Goal: Check status: Check status

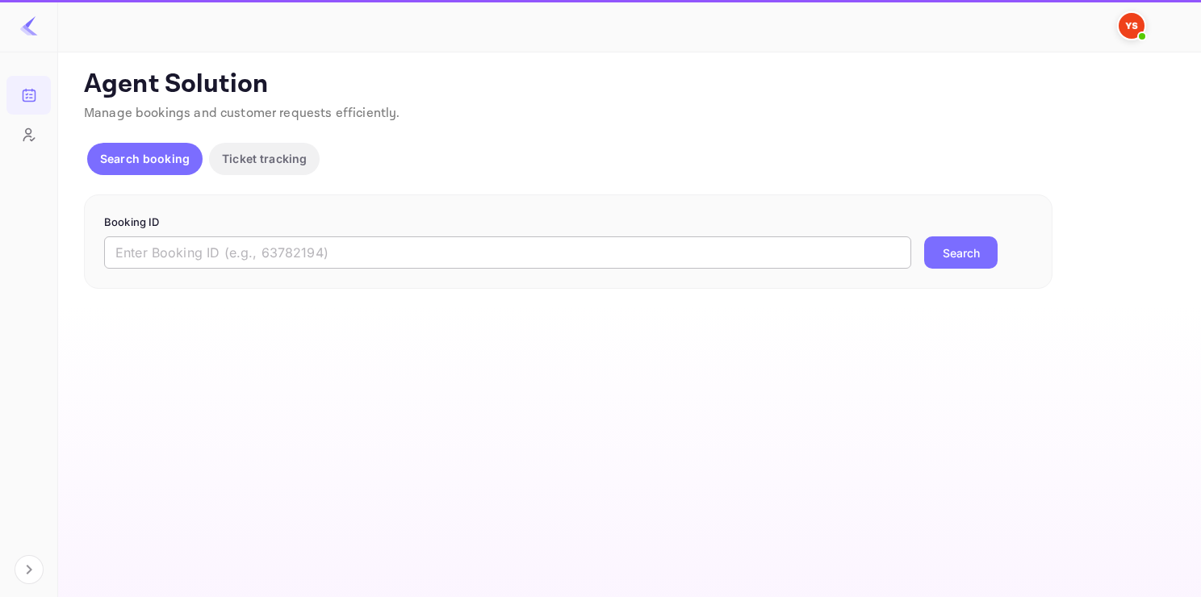
paste input "9015059"
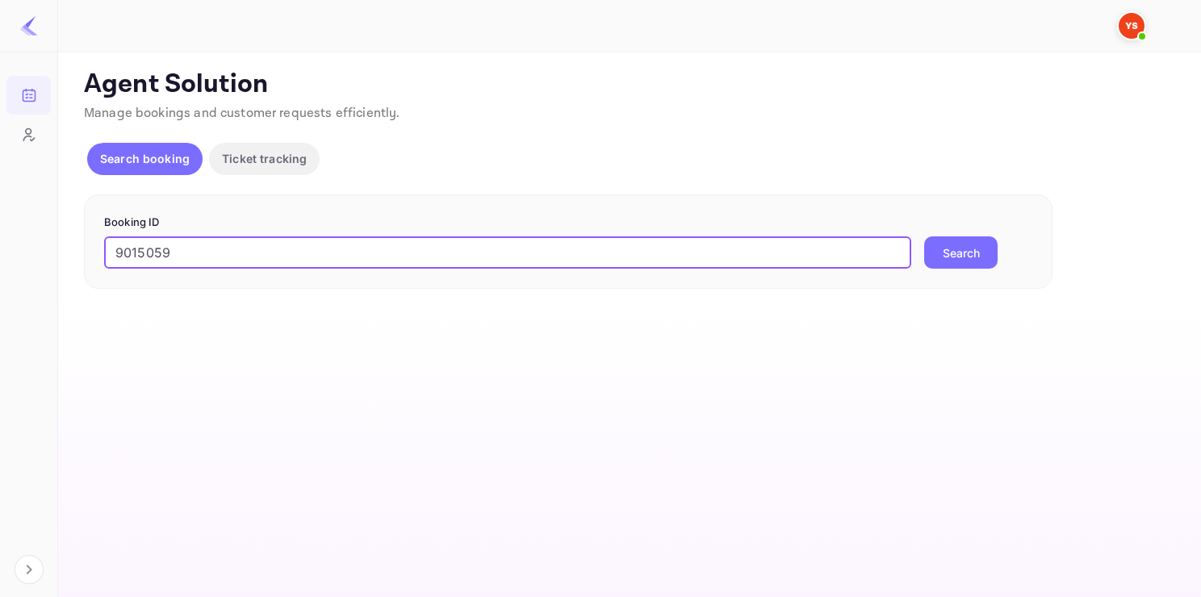
click at [305, 253] on input "9015059" at bounding box center [507, 252] width 807 height 32
type input "9015059"
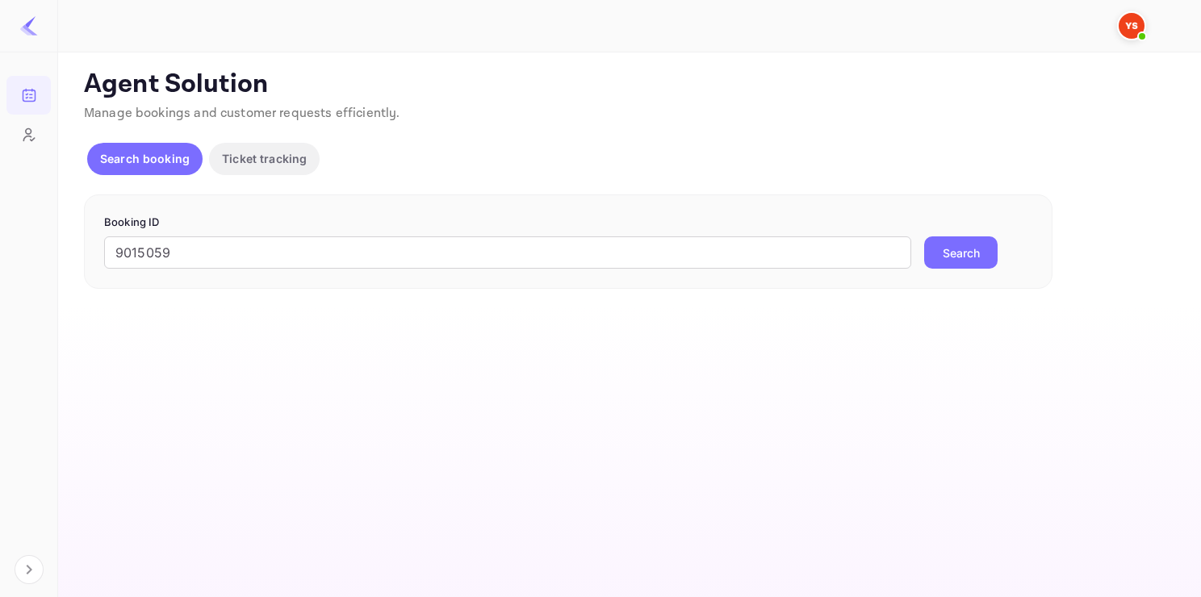
click at [957, 264] on button "Search" at bounding box center [960, 252] width 73 height 32
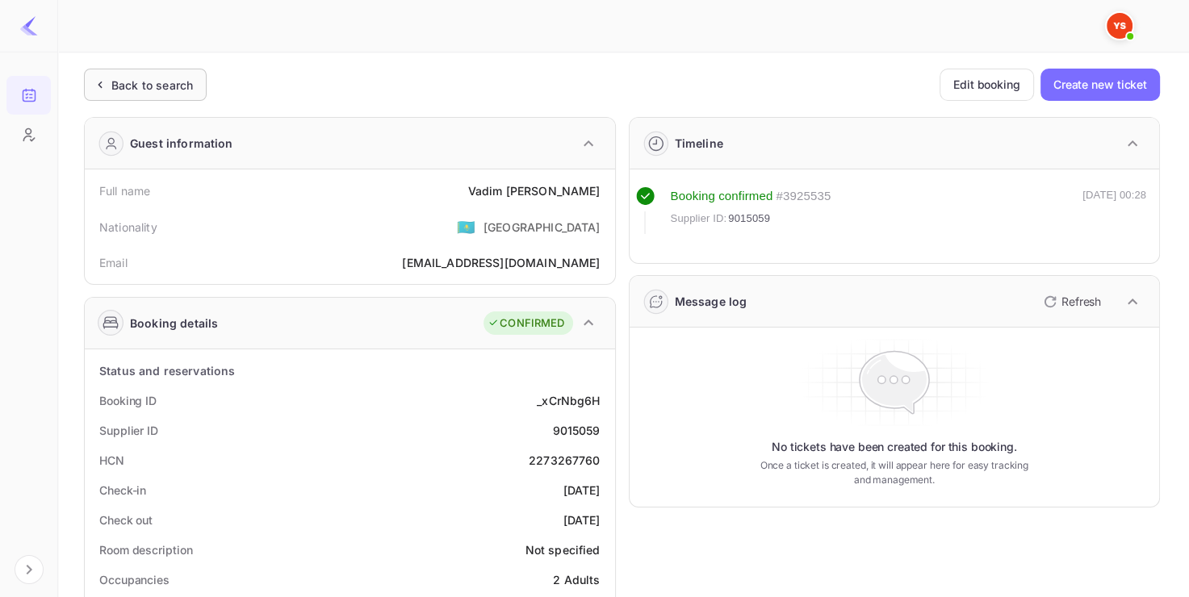
click at [161, 97] on div "Back to search" at bounding box center [145, 85] width 123 height 32
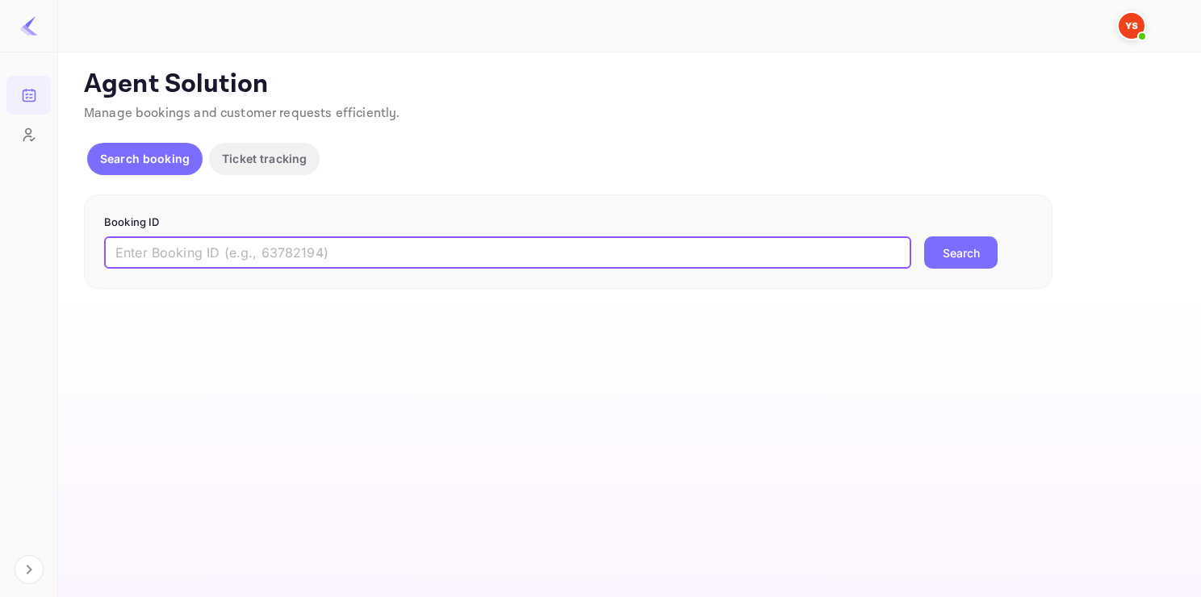
paste input "9132122"
click at [270, 246] on input "9132122" at bounding box center [507, 252] width 807 height 32
type input "9132122"
click at [924, 236] on button "Search" at bounding box center [960, 252] width 73 height 32
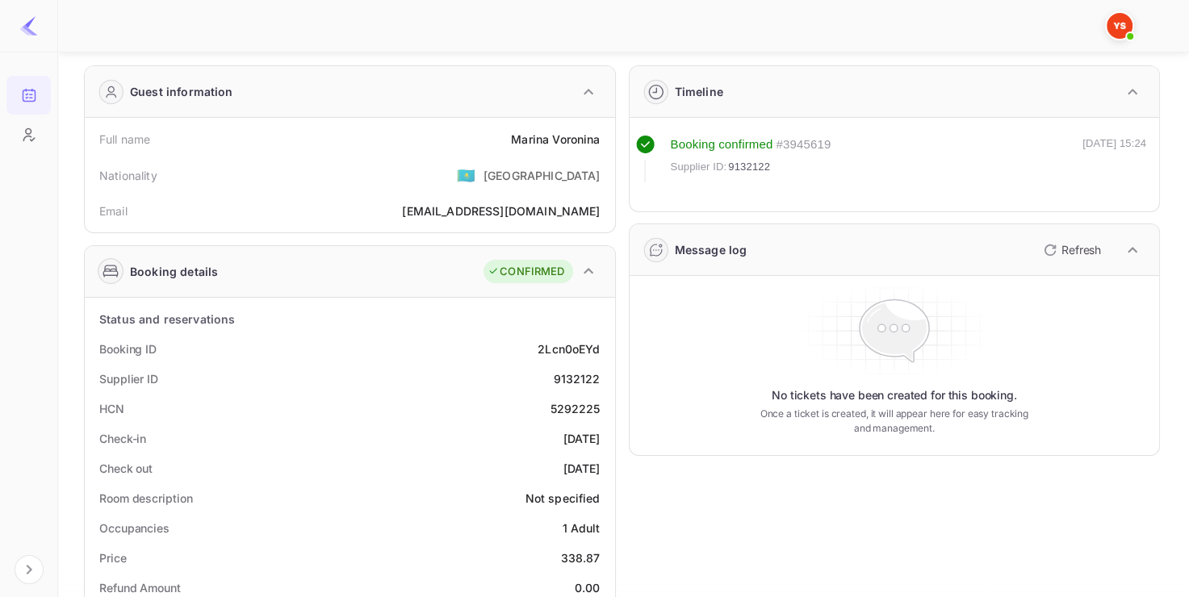
scroll to position [52, 0]
